Goal: Task Accomplishment & Management: Manage account settings

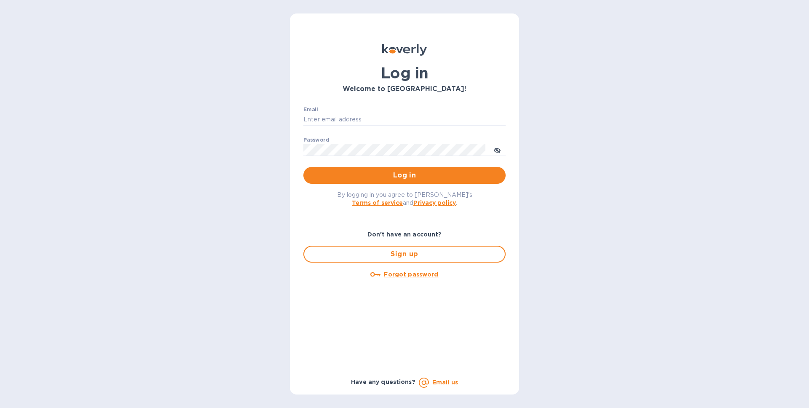
click at [310, 110] on label "Email" at bounding box center [310, 109] width 15 height 5
click at [310, 113] on input "Email" at bounding box center [404, 119] width 202 height 13
drag, startPoint x: 315, startPoint y: 119, endPoint x: 362, endPoint y: 121, distance: 46.8
click at [315, 119] on input "Email" at bounding box center [404, 119] width 202 height 13
type input "[EMAIL_ADDRESS][DOMAIN_NAME]"
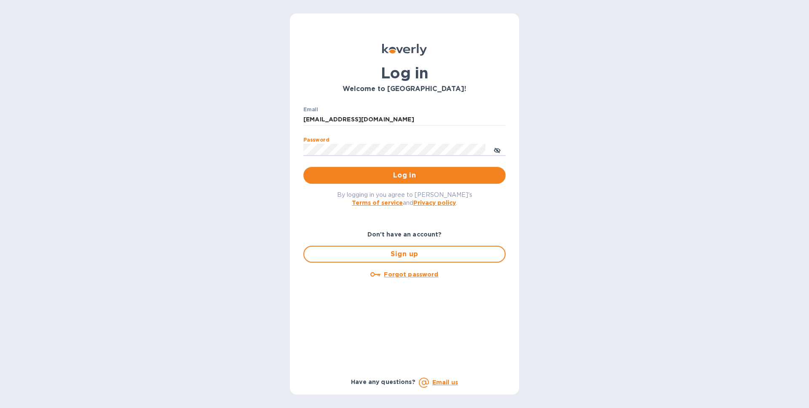
click at [303, 167] on button "Log in" at bounding box center [404, 175] width 202 height 17
